Goal: Find contact information: Find contact information

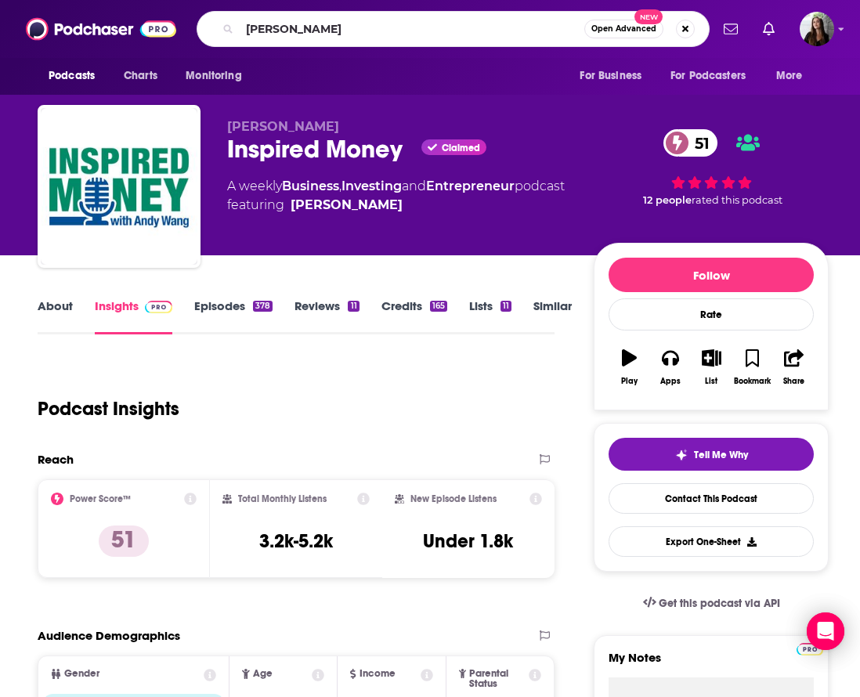
type input "[PERSON_NAME]"
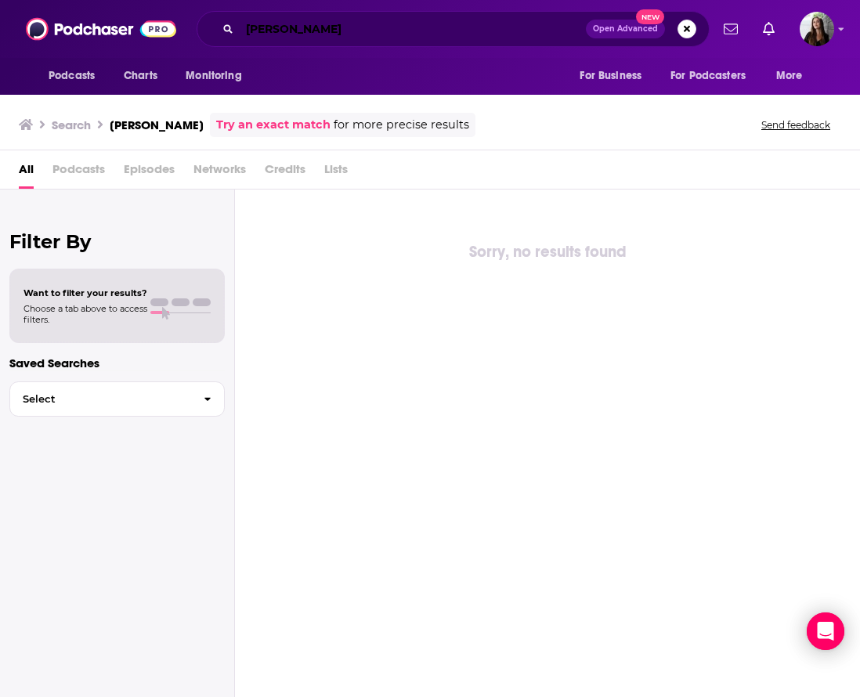
click at [309, 25] on input "[PERSON_NAME]" at bounding box center [413, 28] width 346 height 25
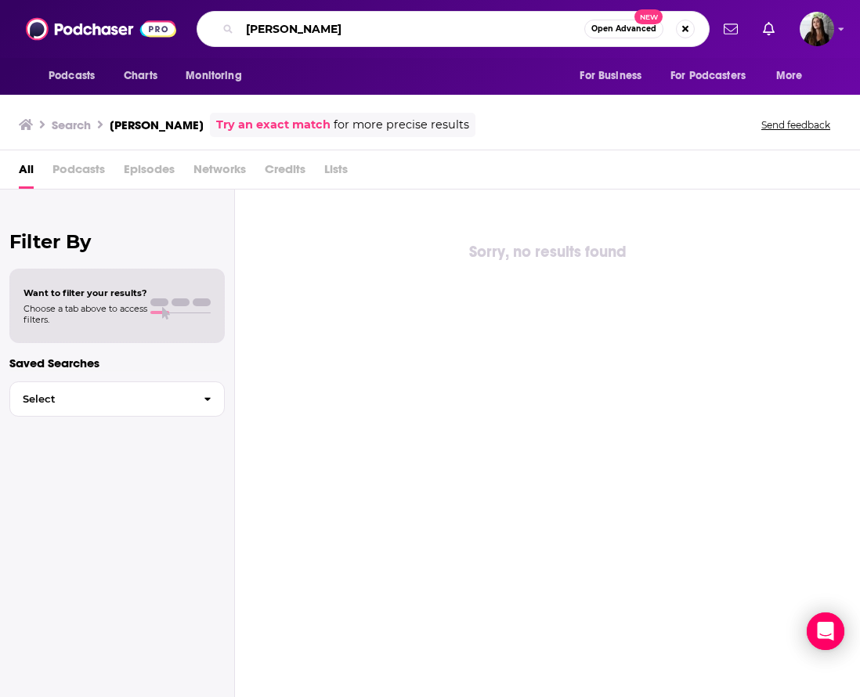
click at [309, 25] on input "[PERSON_NAME]" at bounding box center [412, 28] width 345 height 25
type input "school of greatness"
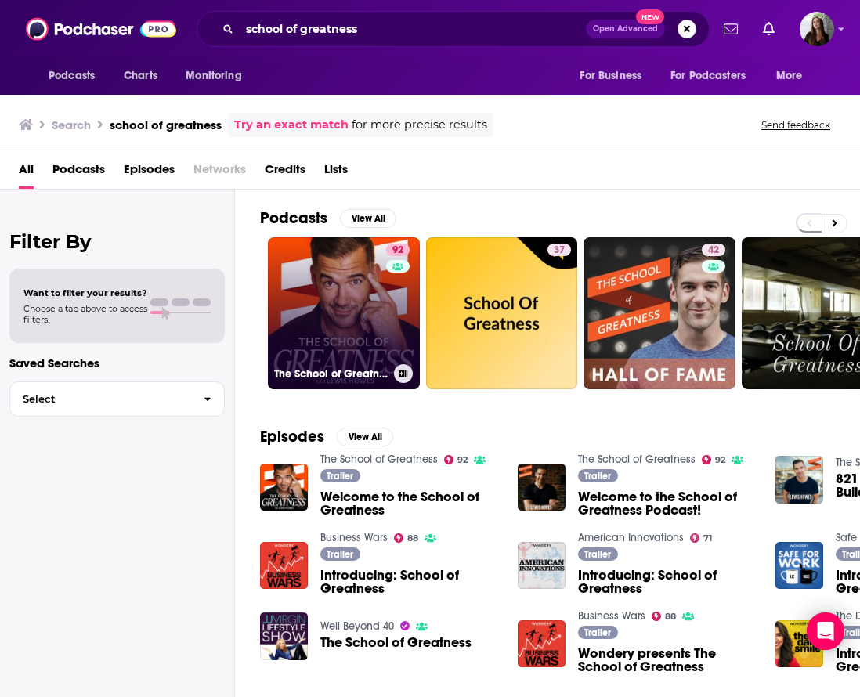
click at [343, 331] on link "92 The School of Greatness" at bounding box center [344, 313] width 152 height 152
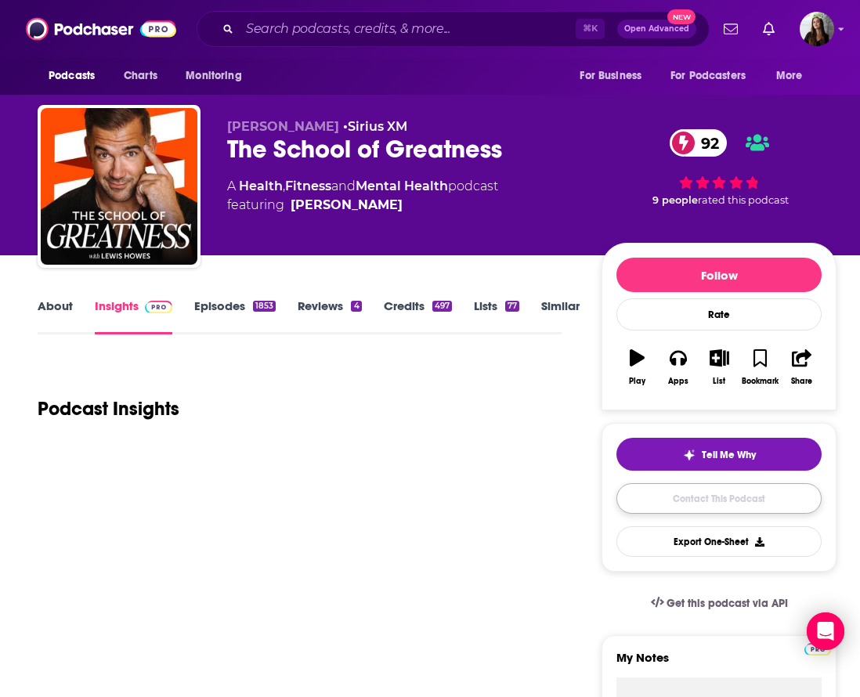
click at [754, 493] on link "Contact This Podcast" at bounding box center [718, 498] width 205 height 31
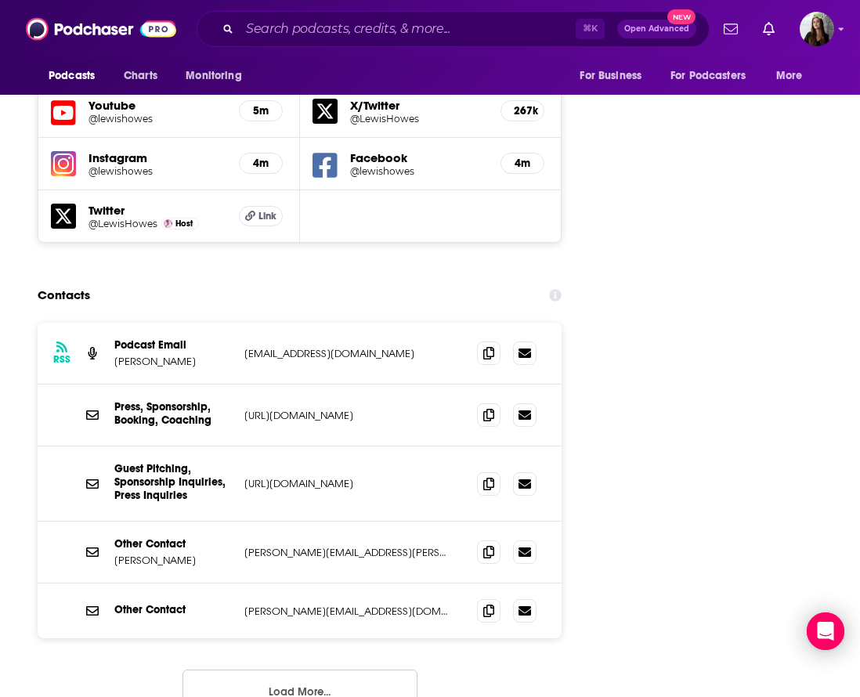
scroll to position [1860, 0]
